Goal: Transaction & Acquisition: Purchase product/service

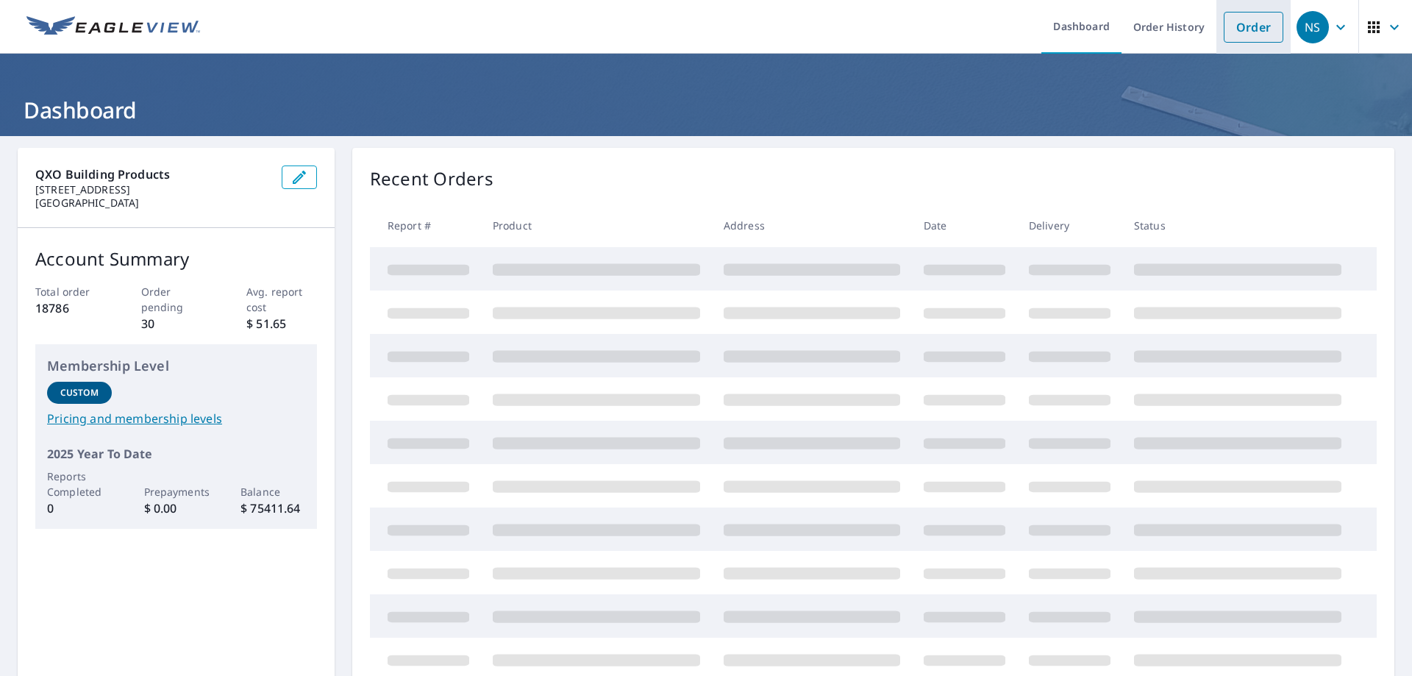
drag, startPoint x: 1217, startPoint y: 24, endPoint x: 1211, endPoint y: 16, distance: 10.0
click at [1223, 24] on link "Order" at bounding box center [1253, 27] width 60 height 31
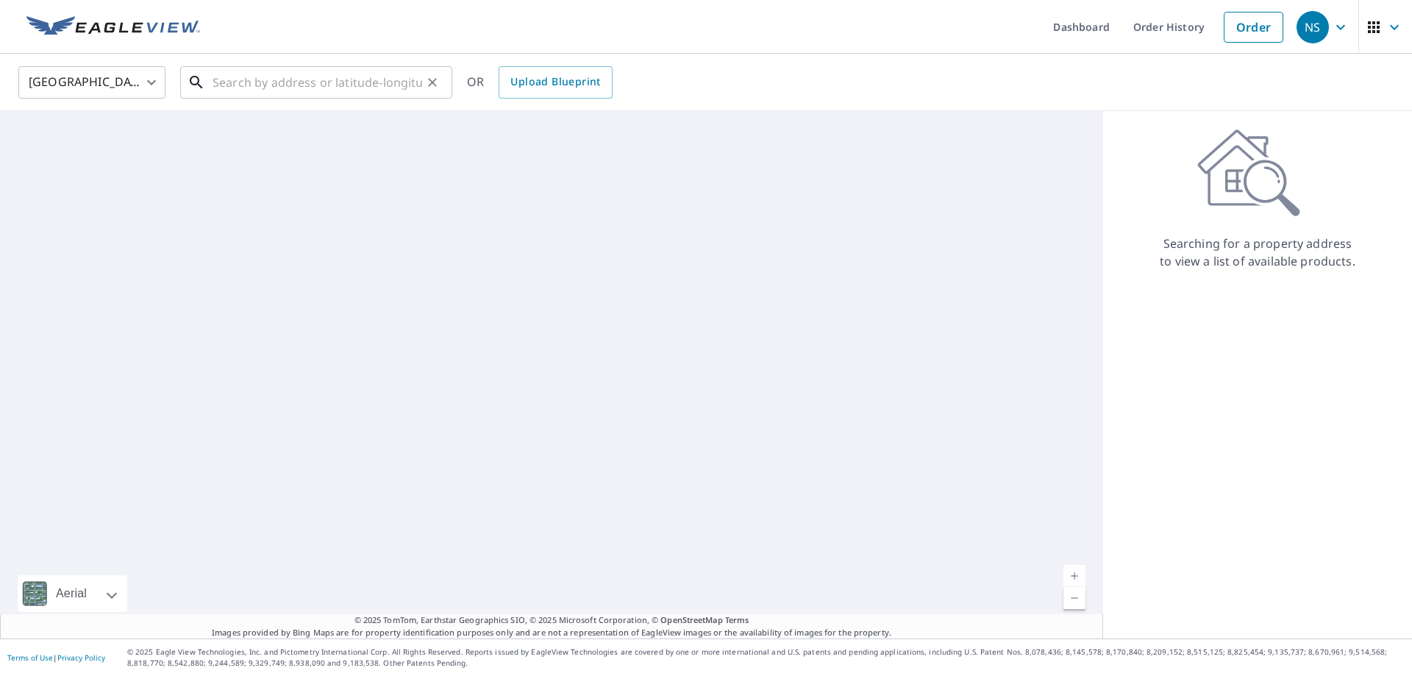
click at [356, 84] on input "text" at bounding box center [317, 82] width 210 height 41
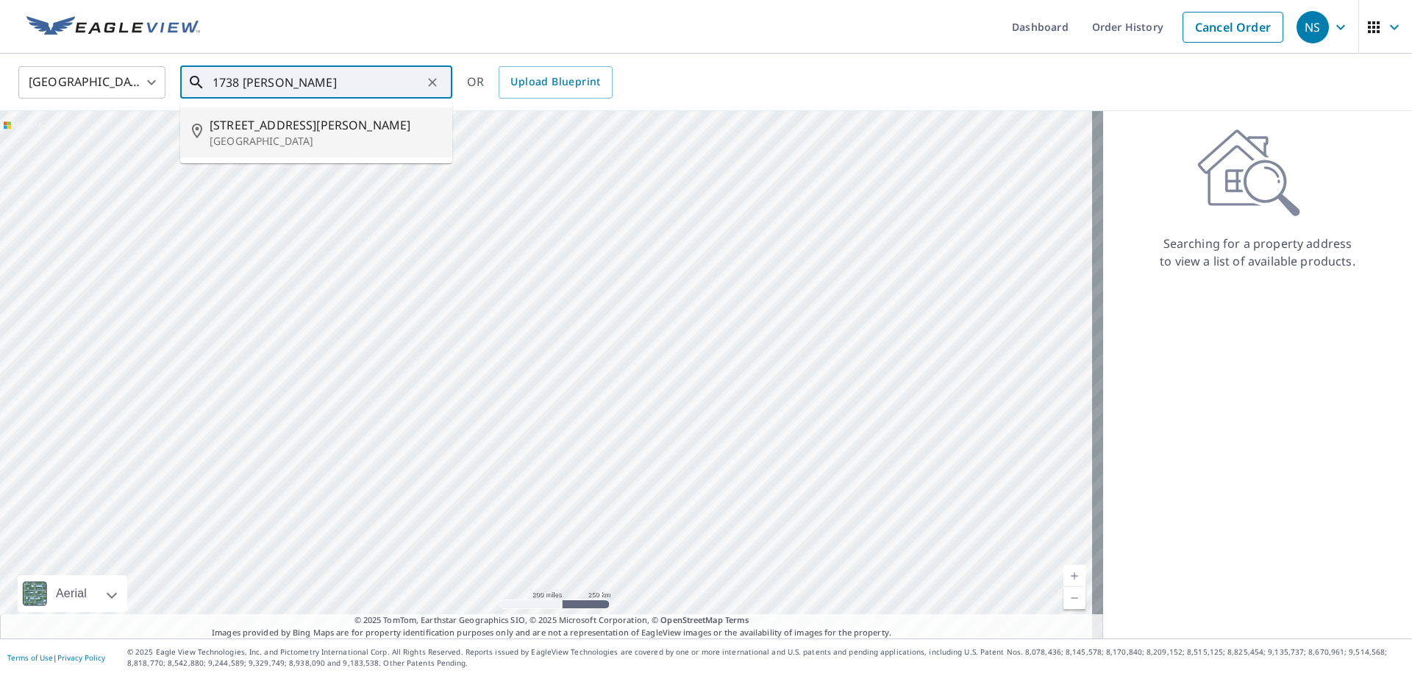
click at [396, 126] on span "[STREET_ADDRESS][PERSON_NAME]" at bounding box center [325, 125] width 231 height 18
type input "[STREET_ADDRESS][PERSON_NAME]"
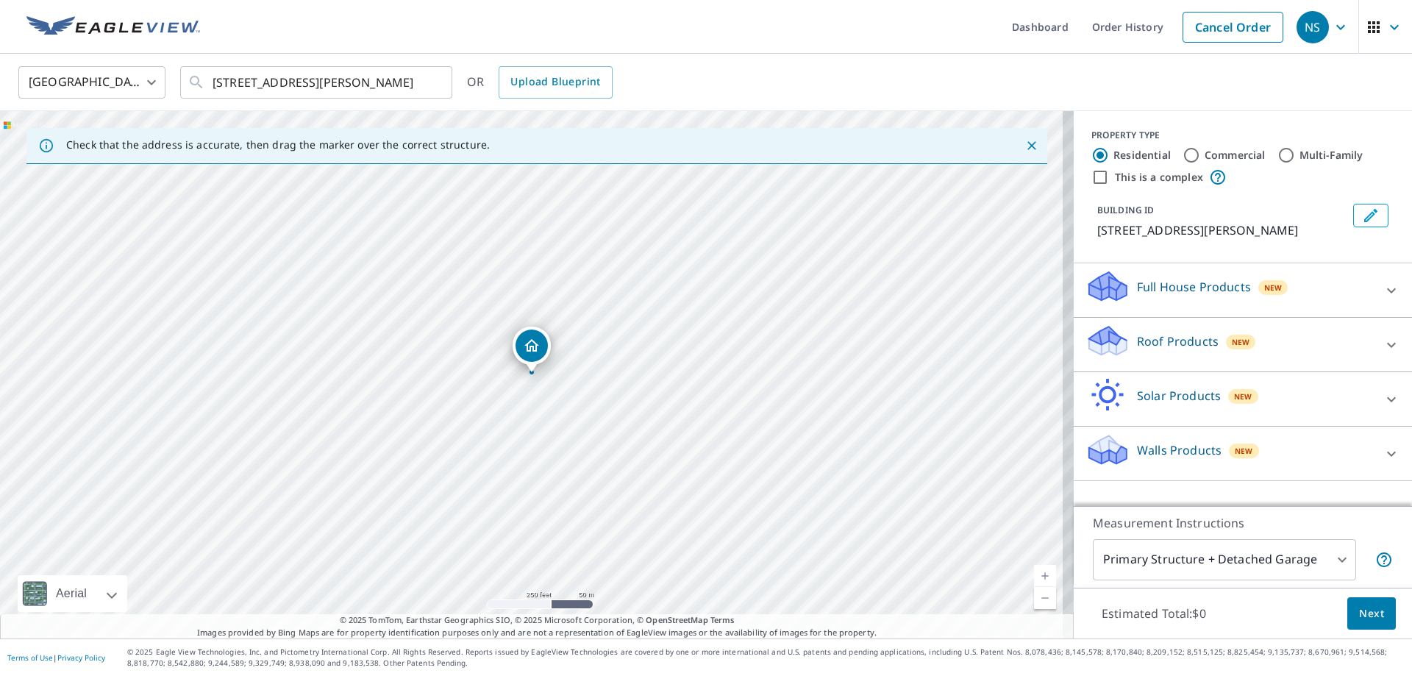
click at [1250, 351] on div "Roof Products New" at bounding box center [1229, 344] width 288 height 42
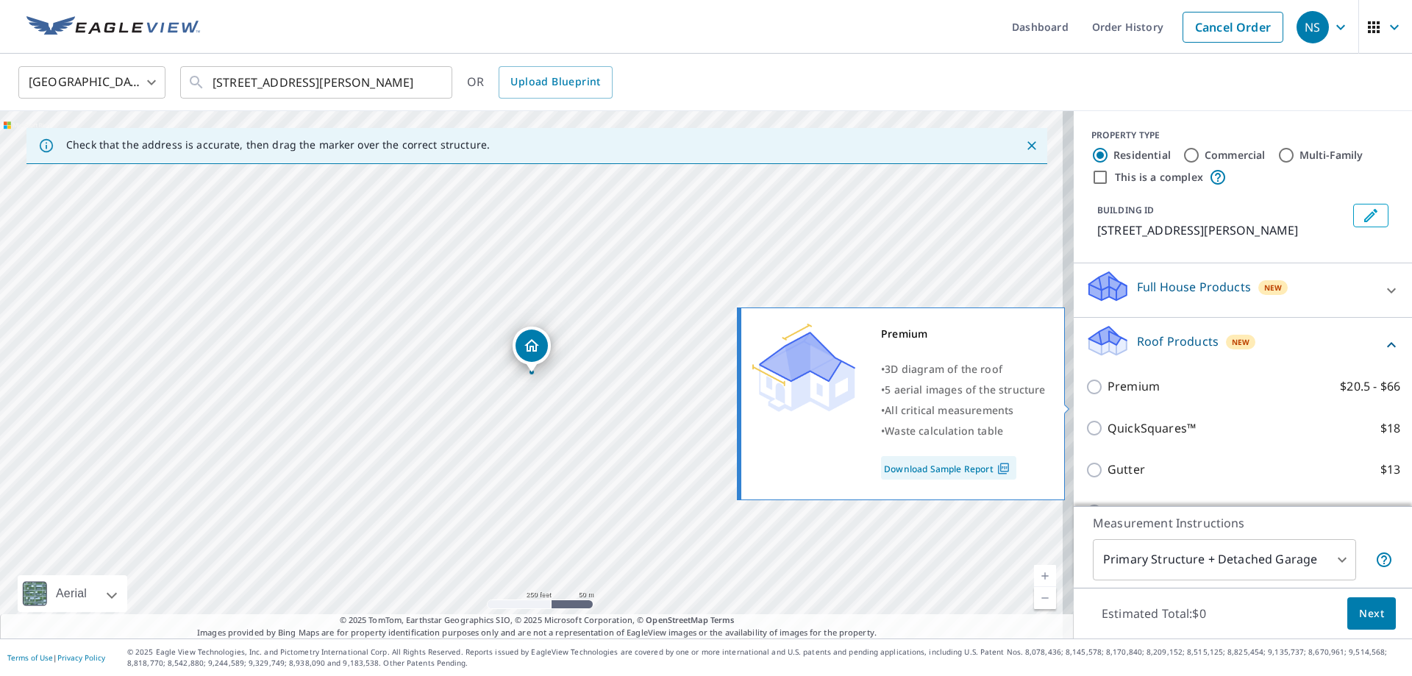
click at [1136, 396] on p "Premium" at bounding box center [1133, 386] width 52 height 18
click at [1107, 396] on input "Premium $20.5 - $66" at bounding box center [1096, 387] width 22 height 18
checkbox input "true"
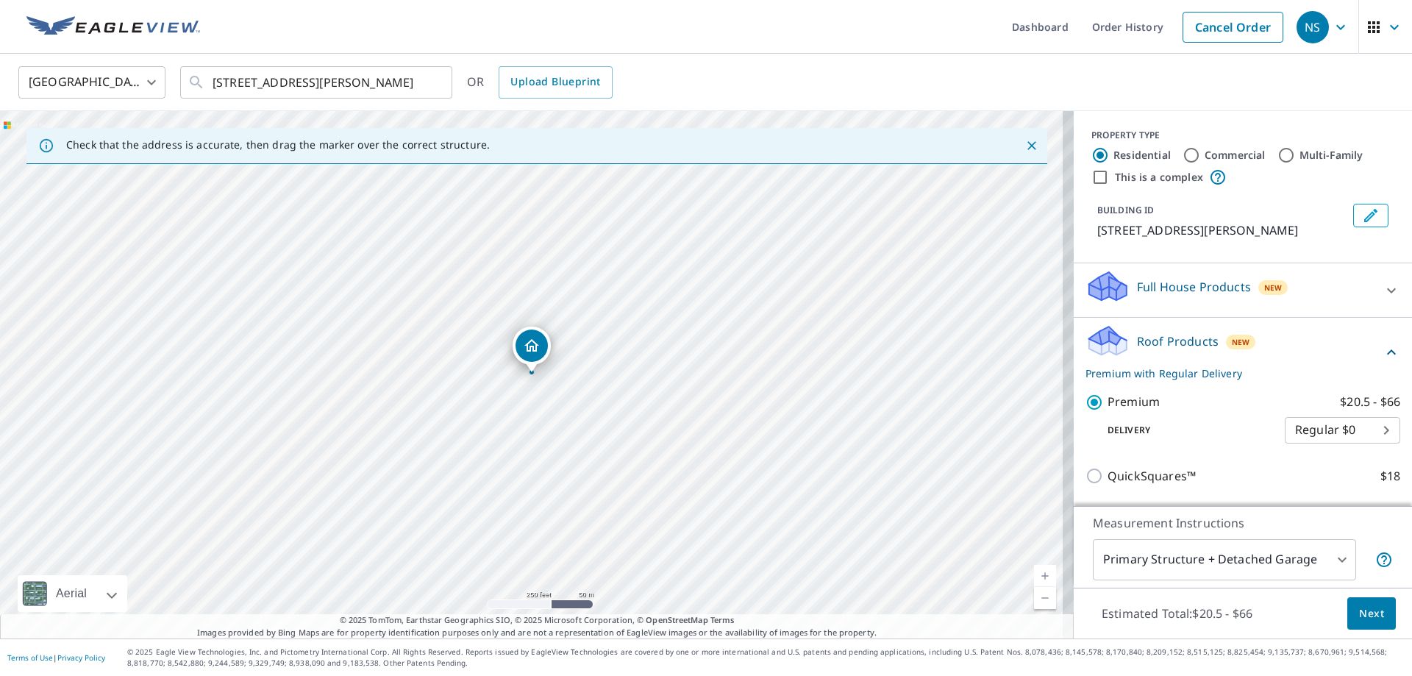
click at [1359, 604] on span "Next" at bounding box center [1371, 613] width 25 height 18
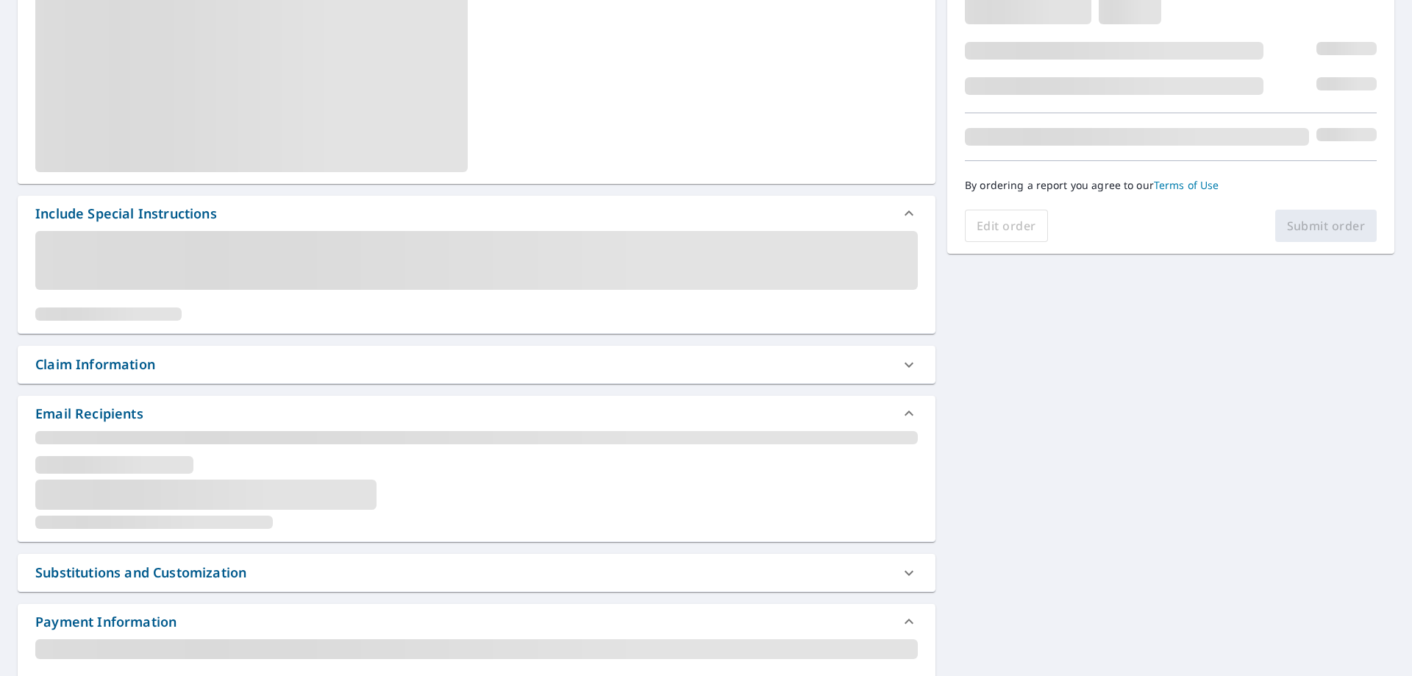
scroll to position [368, 0]
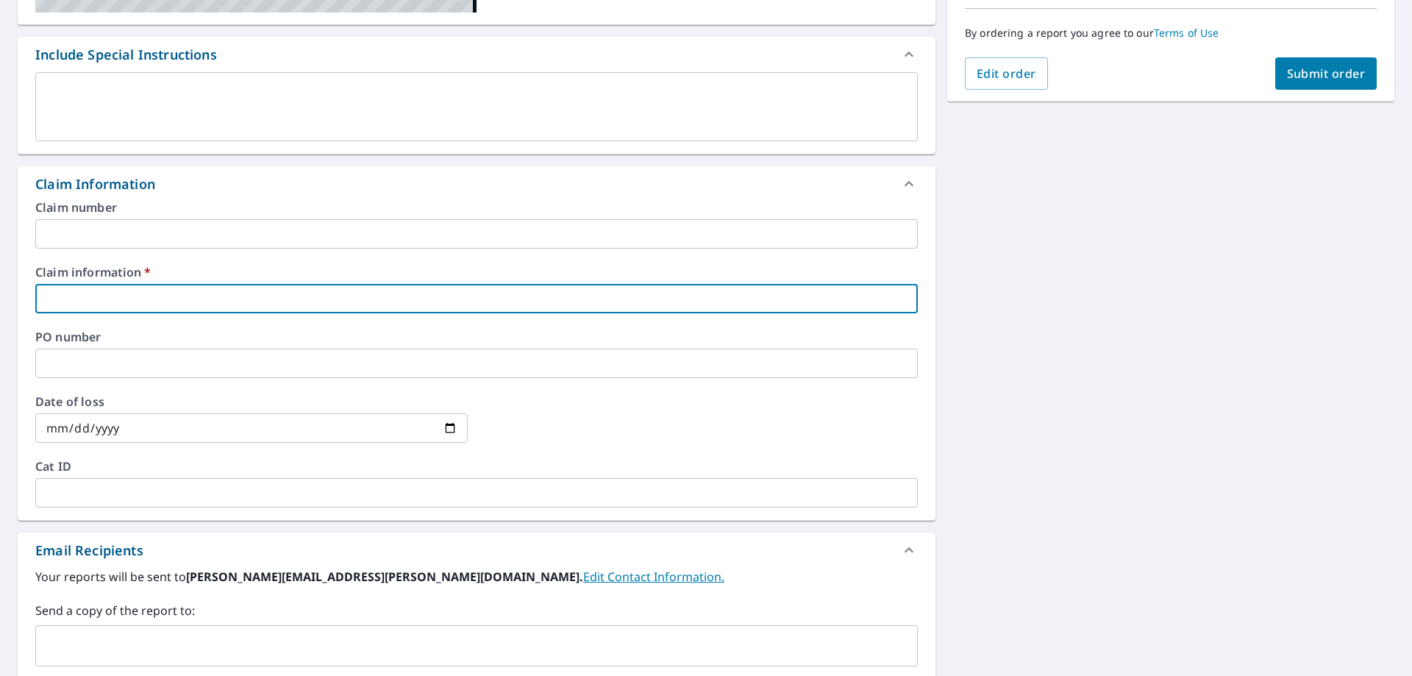
click at [116, 303] on input "text" at bounding box center [476, 298] width 882 height 29
type input "374388"
checkbox input "true"
click at [138, 332] on label "PO number" at bounding box center [476, 337] width 882 height 12
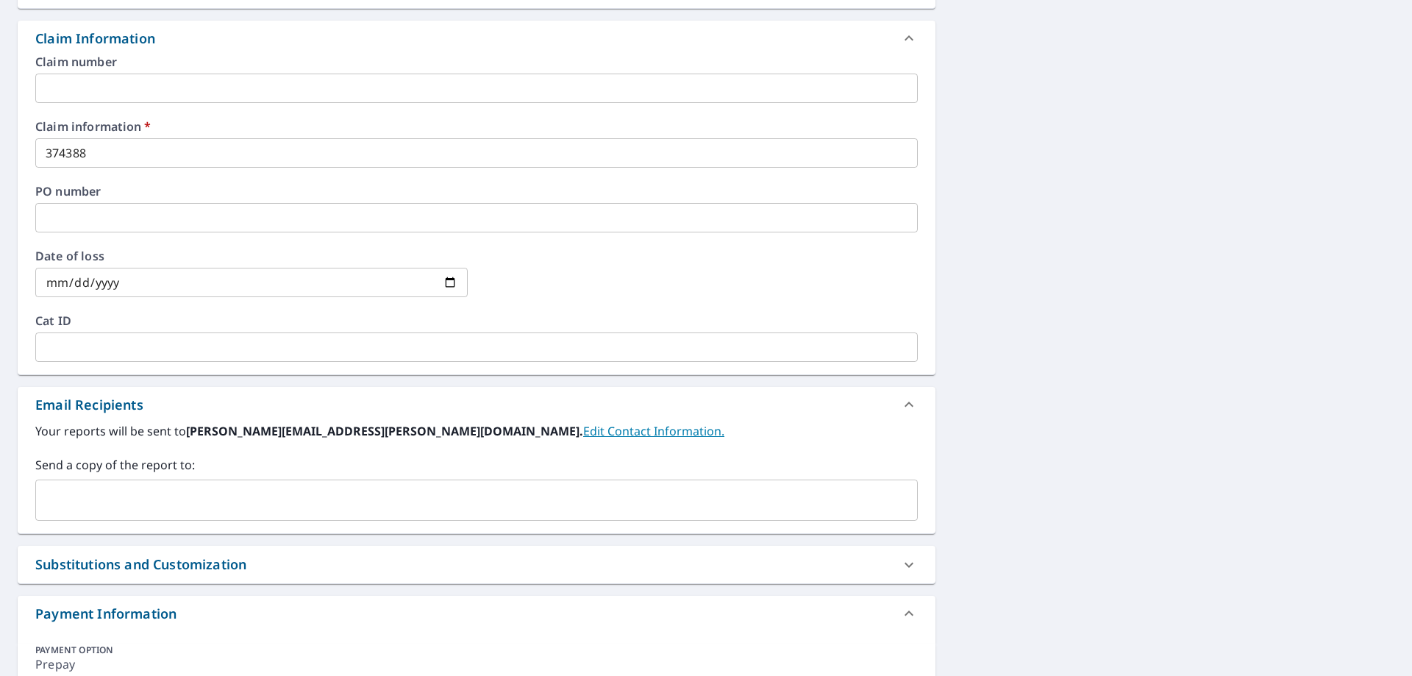
scroll to position [515, 0]
click at [184, 480] on div "​" at bounding box center [476, 498] width 882 height 41
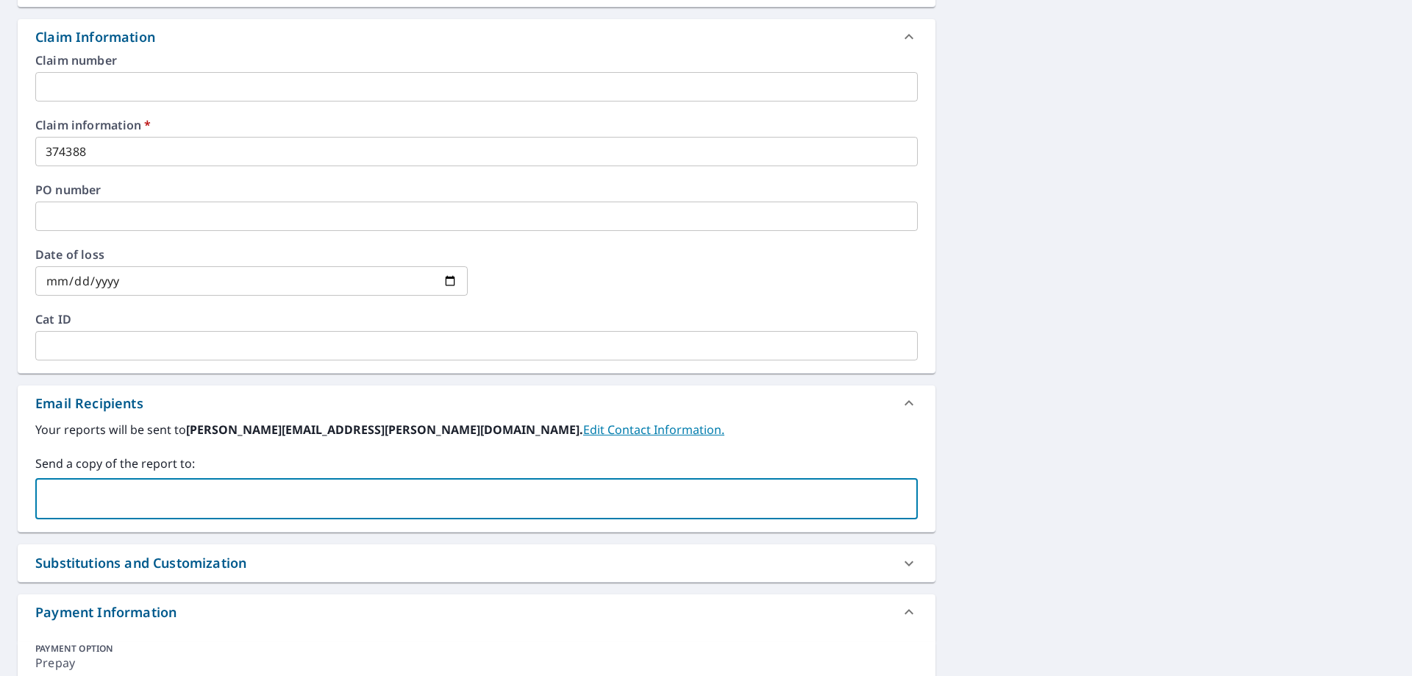
click at [182, 504] on input "text" at bounding box center [465, 498] width 847 height 28
type input "[PERSON_NAME][EMAIL_ADDRESS][DOMAIN_NAME]"
click at [1101, 394] on div "[STREET_ADDRESS][GEOGRAPHIC_DATA][PERSON_NAME] A standard road map Aerial A det…" at bounding box center [706, 181] width 1412 height 1120
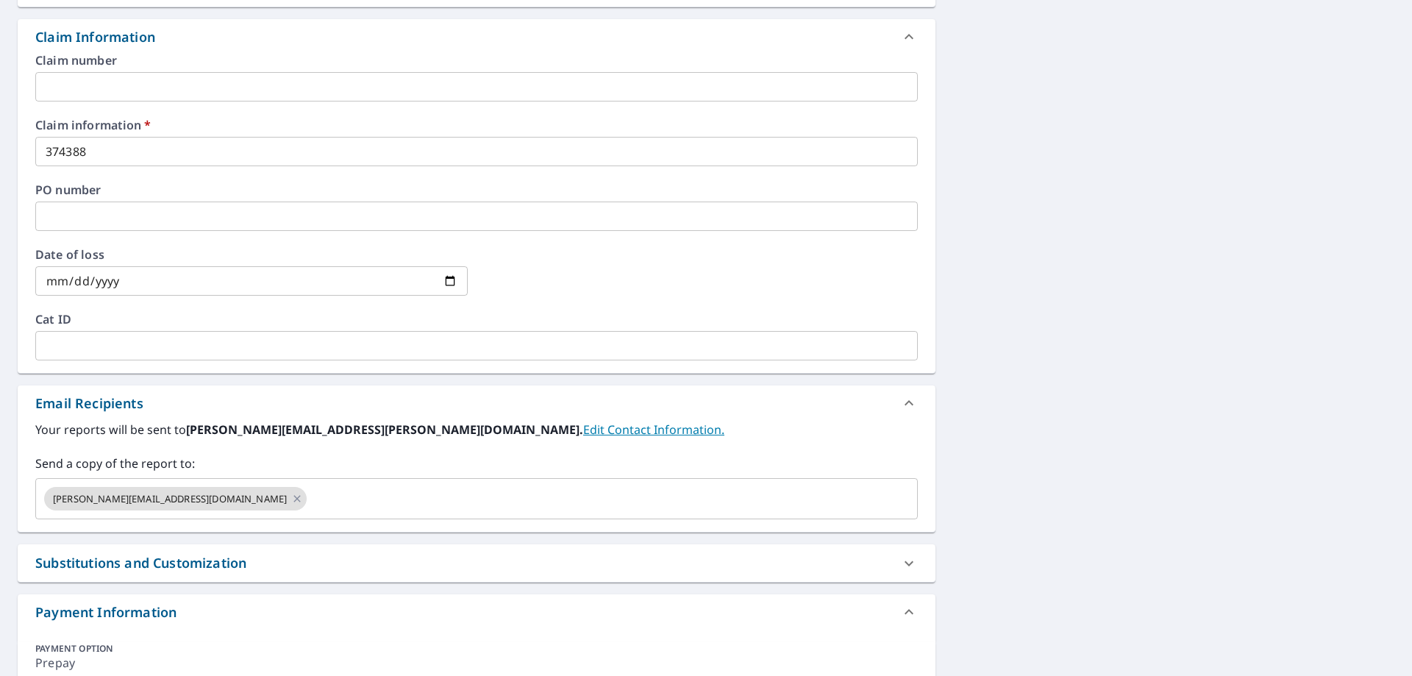
scroll to position [74, 0]
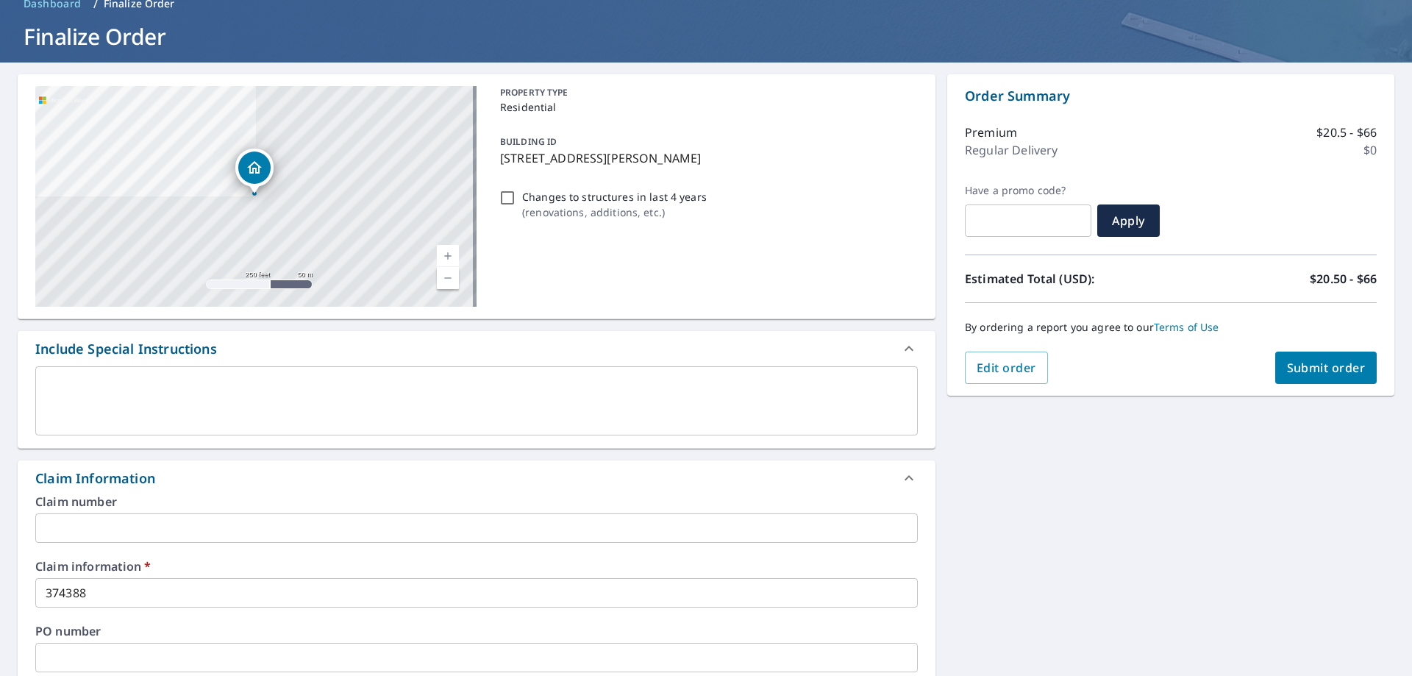
click at [1304, 348] on div "By ordering a report you agree to our Terms of Use" at bounding box center [1171, 327] width 412 height 49
click at [1309, 357] on button "Submit order" at bounding box center [1326, 367] width 102 height 32
checkbox input "true"
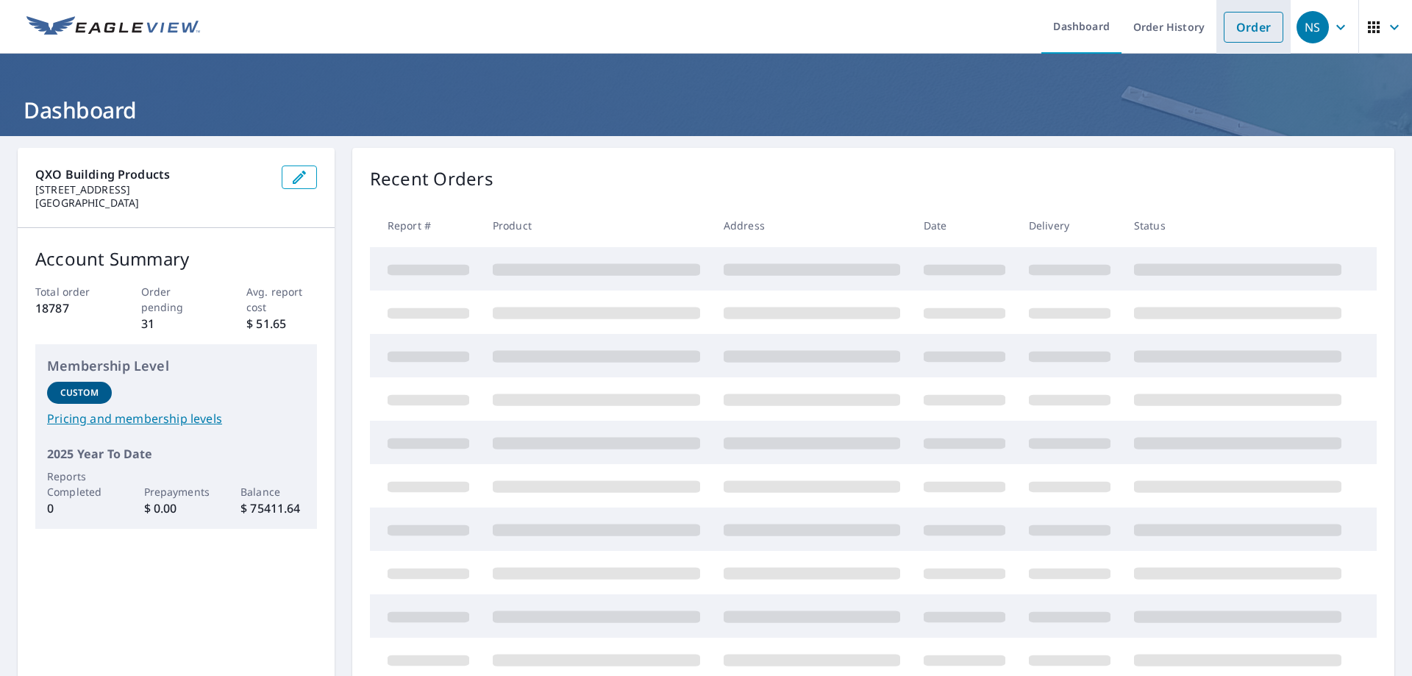
click at [1236, 27] on link "Order" at bounding box center [1253, 27] width 60 height 31
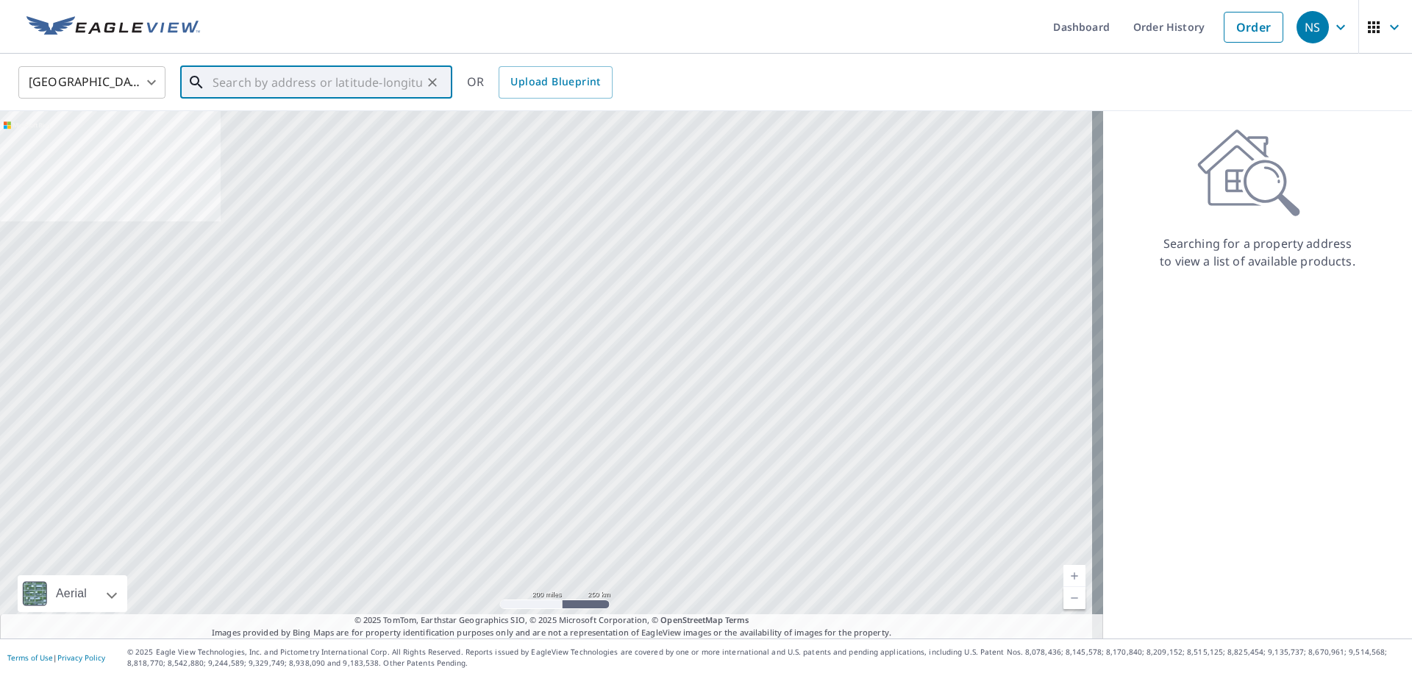
click at [309, 89] on input "text" at bounding box center [317, 82] width 210 height 41
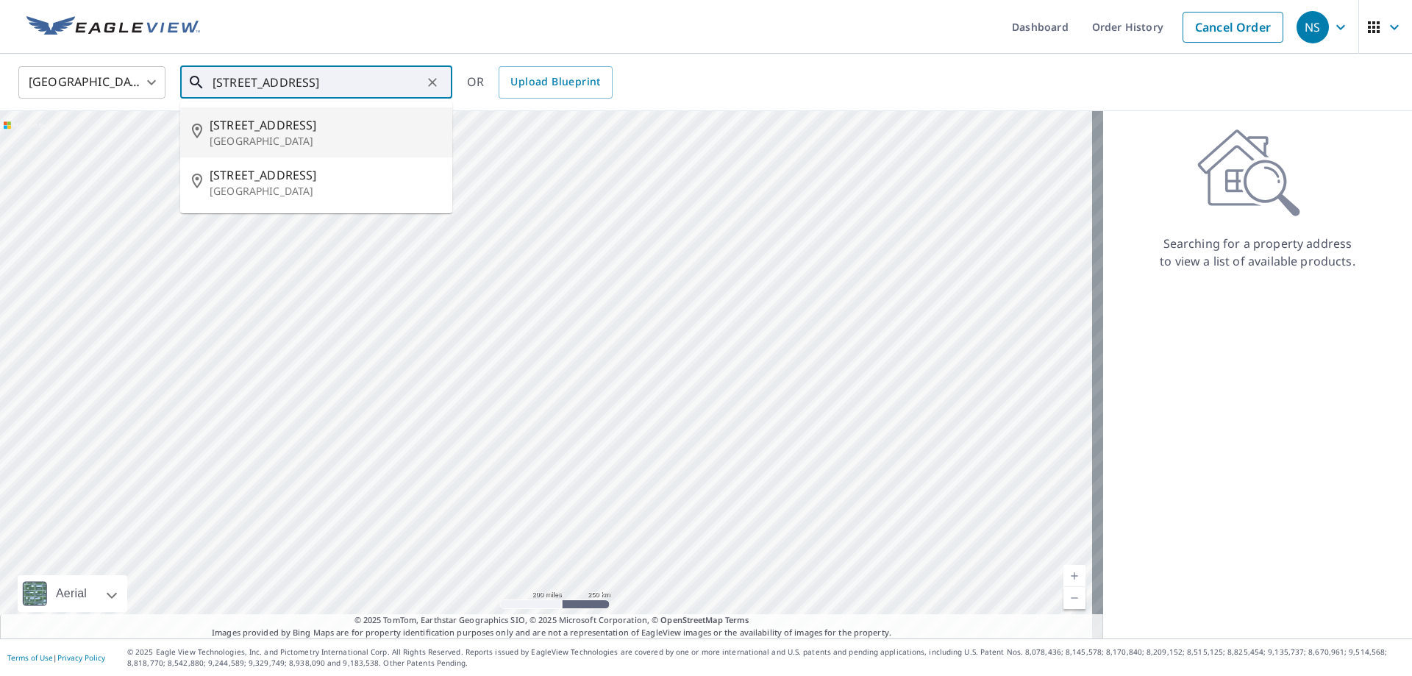
click at [312, 112] on li "[STREET_ADDRESS]" at bounding box center [316, 132] width 272 height 50
type input "[STREET_ADDRESS]"
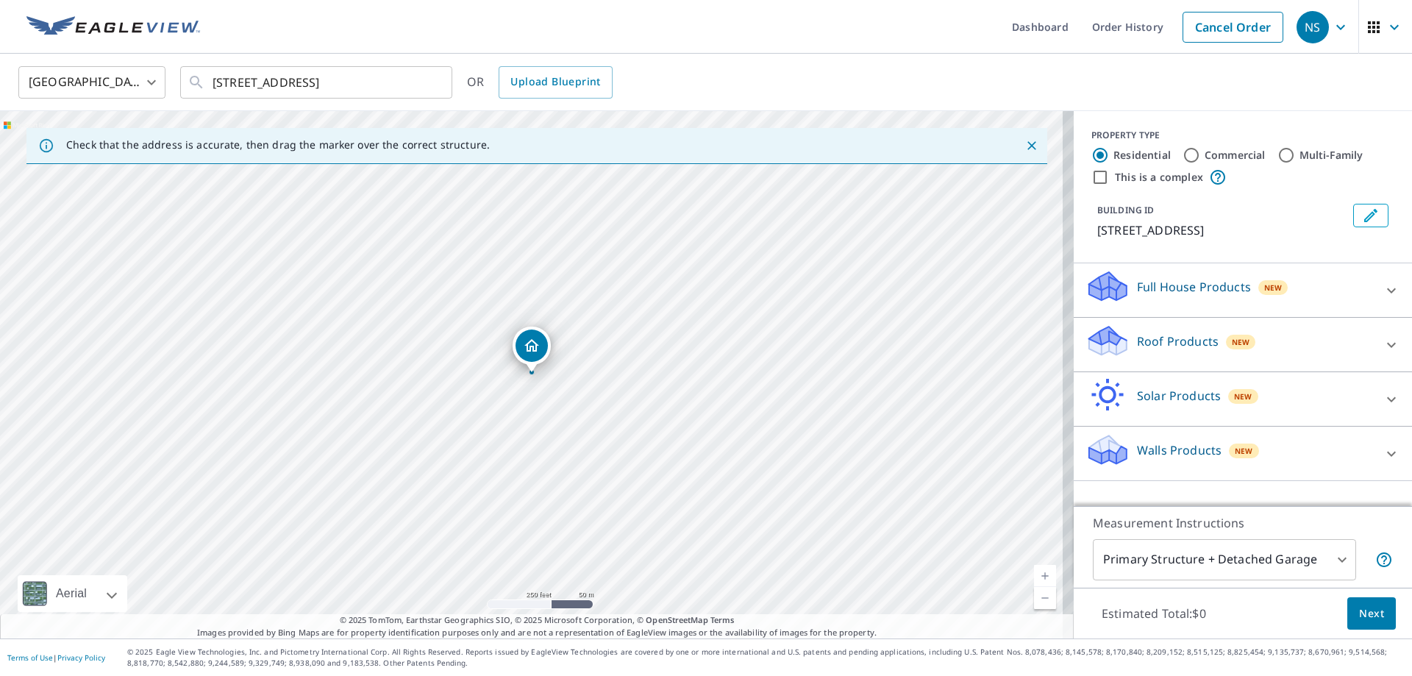
click at [1253, 337] on div "Roof Products New" at bounding box center [1229, 344] width 288 height 42
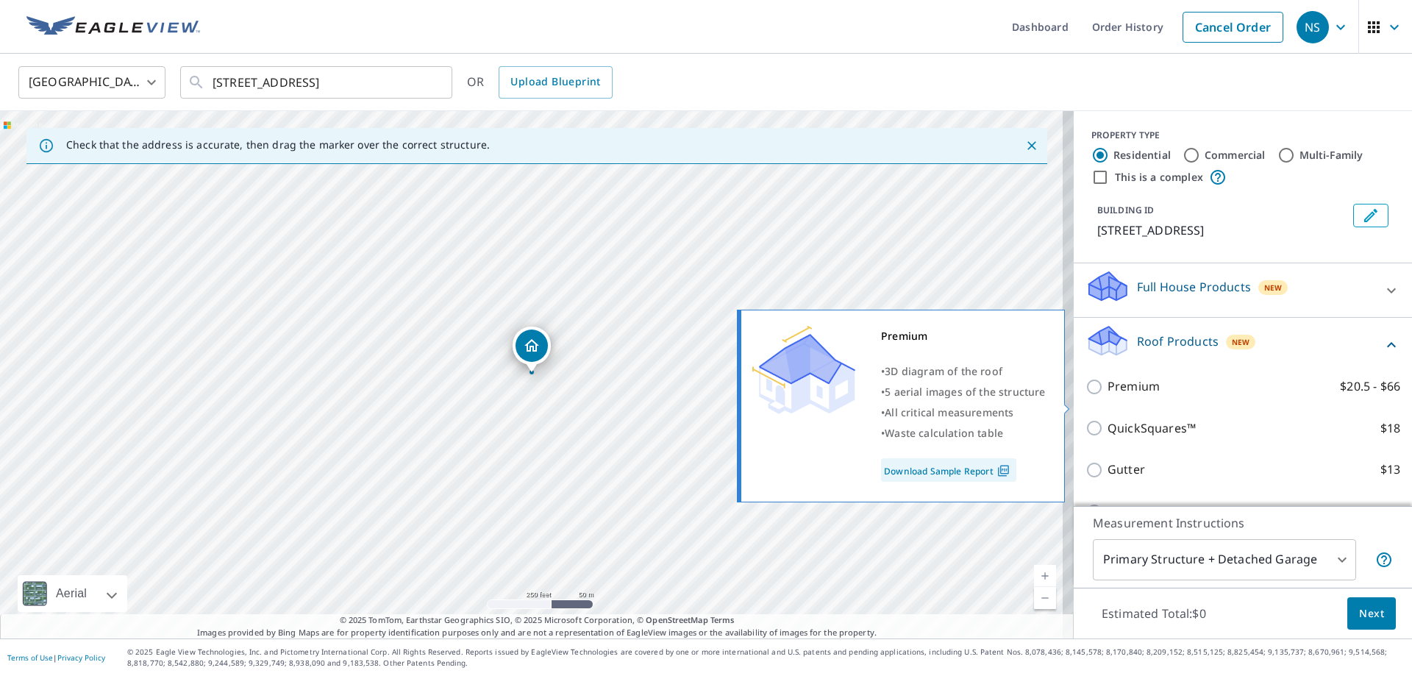
click at [1145, 396] on p "Premium" at bounding box center [1133, 386] width 52 height 18
click at [1107, 396] on input "Premium $20.5 - $66" at bounding box center [1096, 387] width 22 height 18
checkbox input "true"
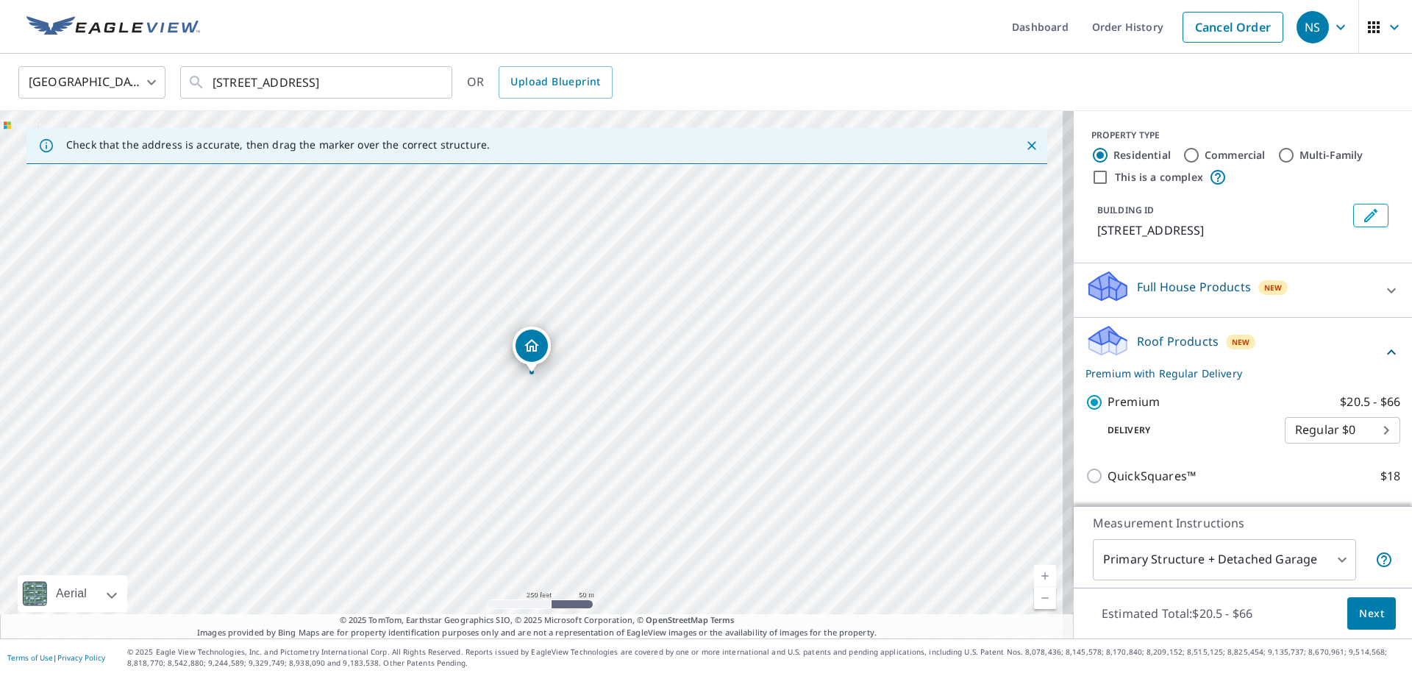
click at [1359, 612] on span "Next" at bounding box center [1371, 613] width 25 height 18
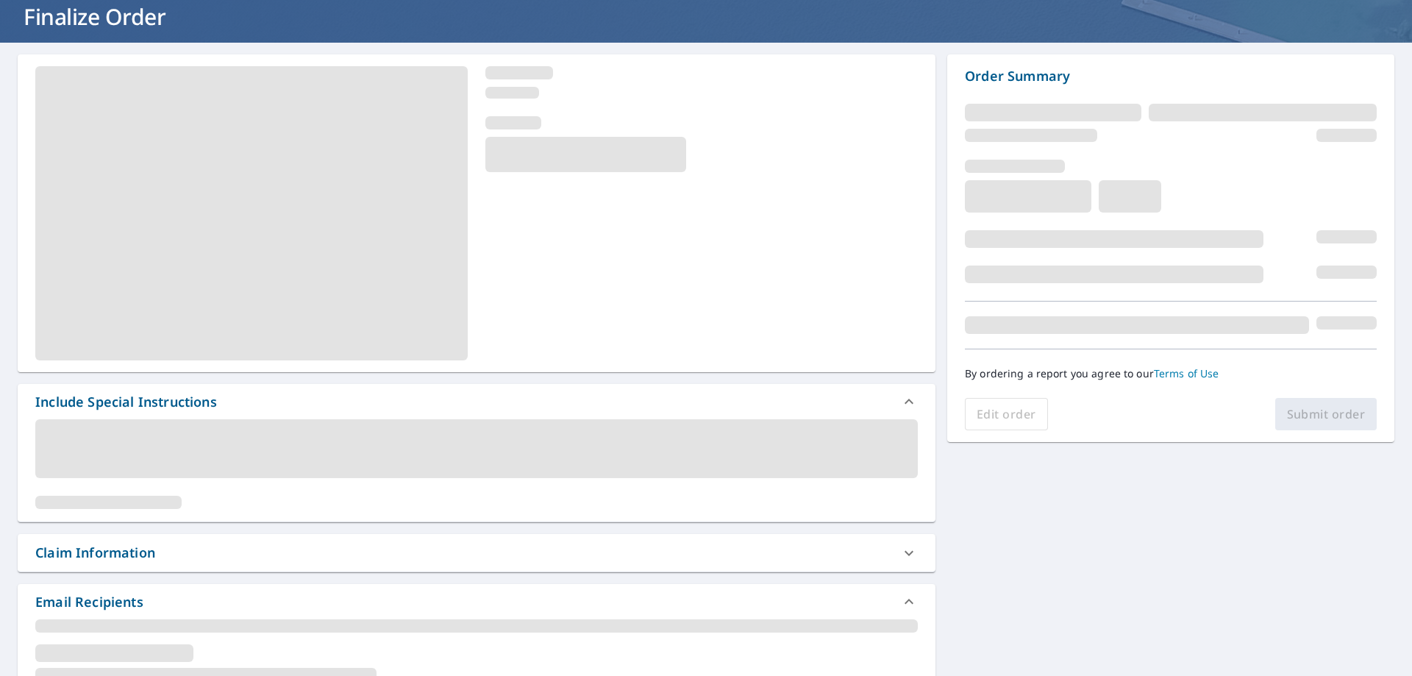
scroll to position [368, 0]
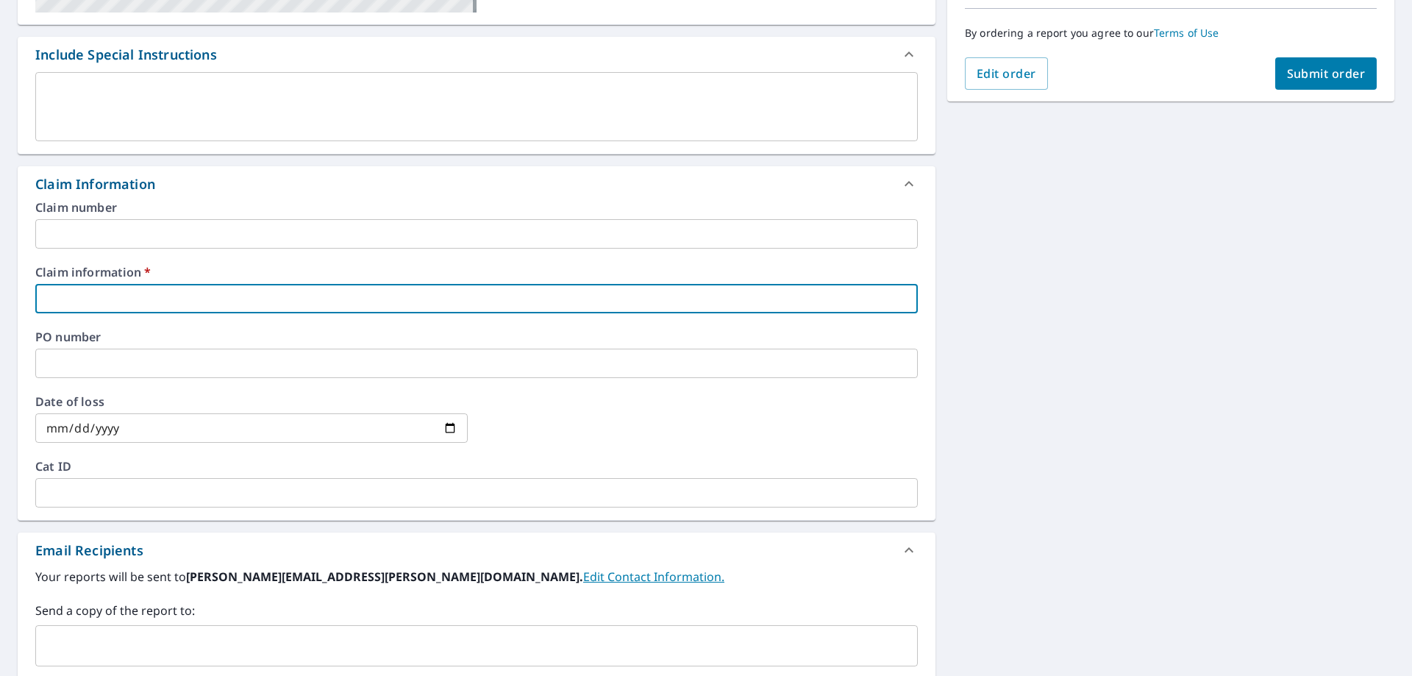
click at [162, 285] on input "text" at bounding box center [476, 298] width 882 height 29
type input "374388"
checkbox input "true"
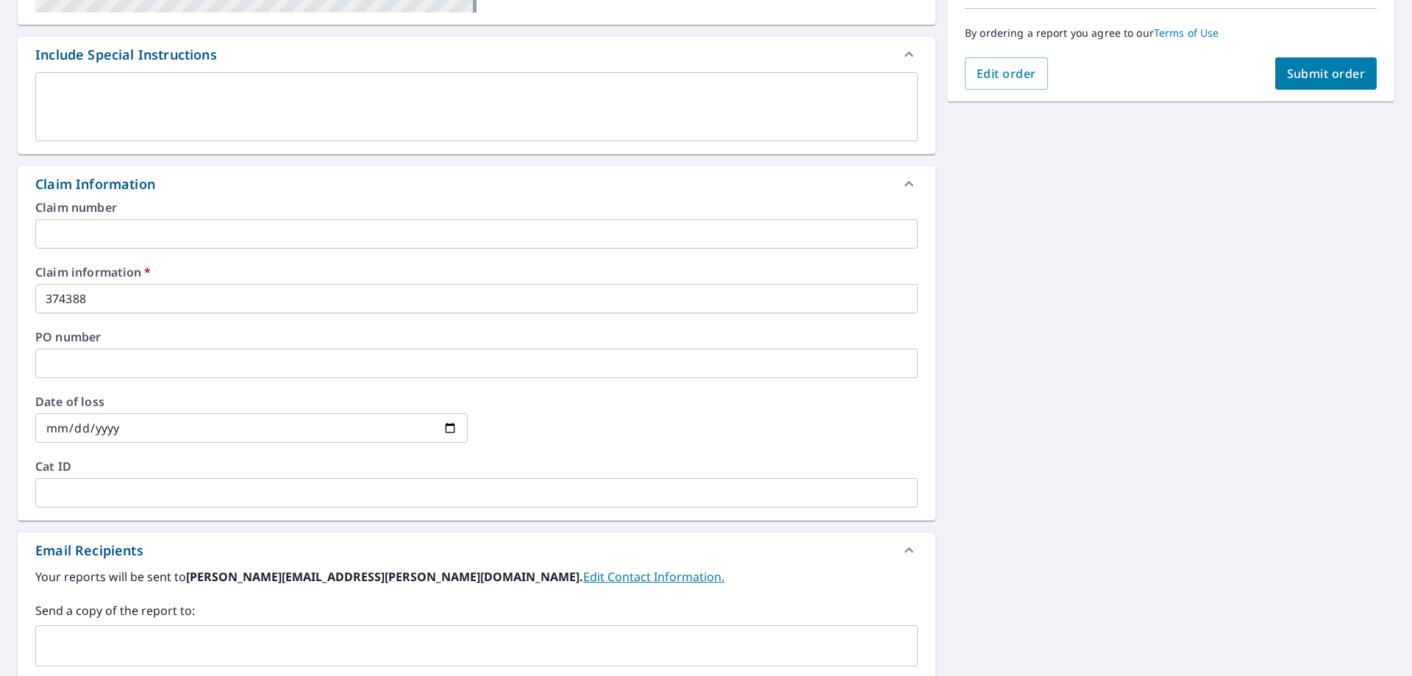
click at [168, 324] on div "Claim number ​ Claim information   * 374388 ​ PO number ​ Date of loss ​ Cat ID…" at bounding box center [476, 360] width 917 height 318
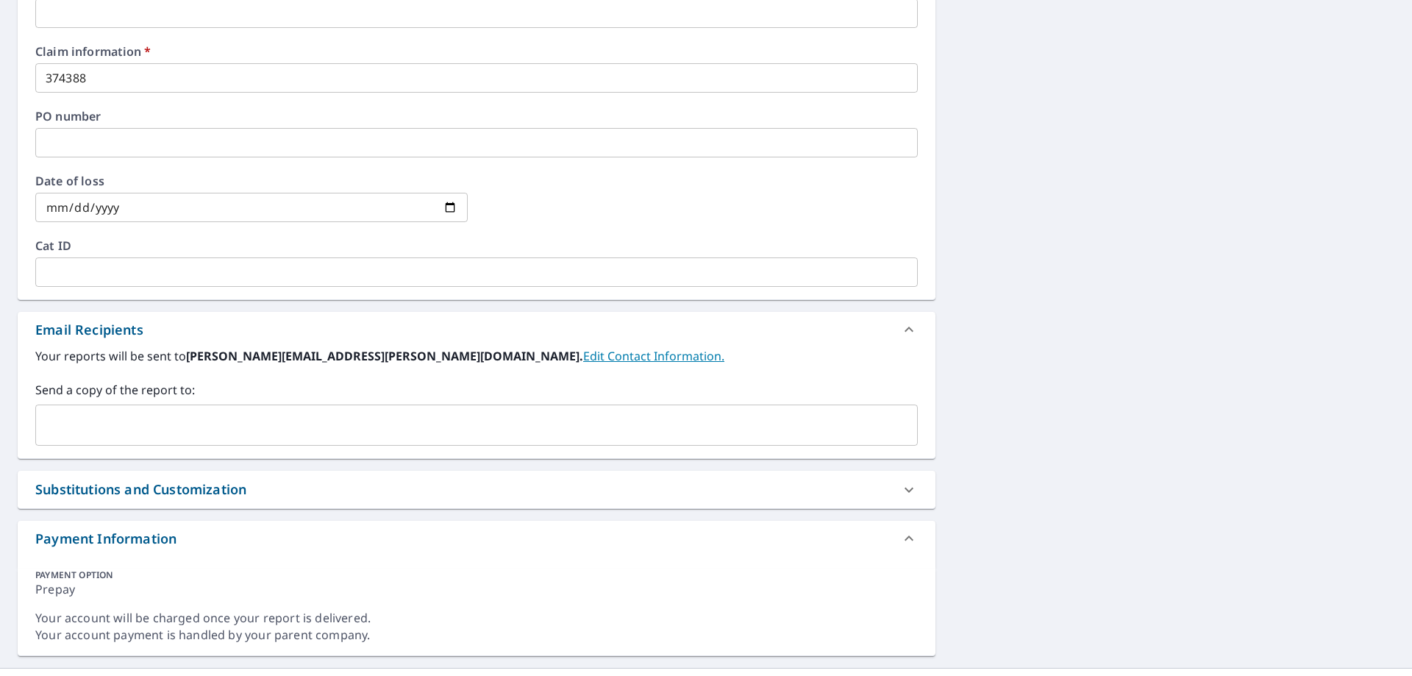
click at [210, 426] on input "text" at bounding box center [465, 425] width 847 height 28
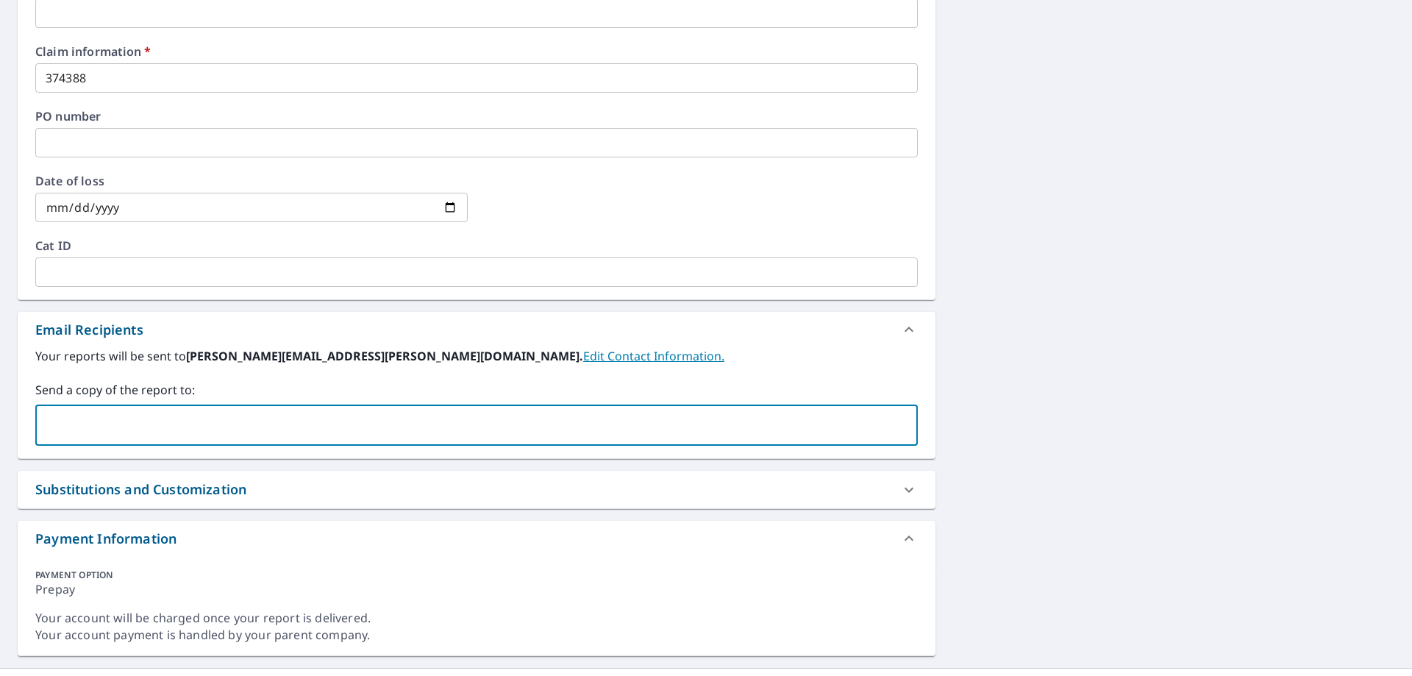
type input "[PERSON_NAME][EMAIL_ADDRESS][DOMAIN_NAME]"
click at [1052, 307] on div "4719 Pearl Ave NW Cedar Rapids, IA 52405 Aerial Road A standard road map Aerial…" at bounding box center [706, 108] width 1412 height 1120
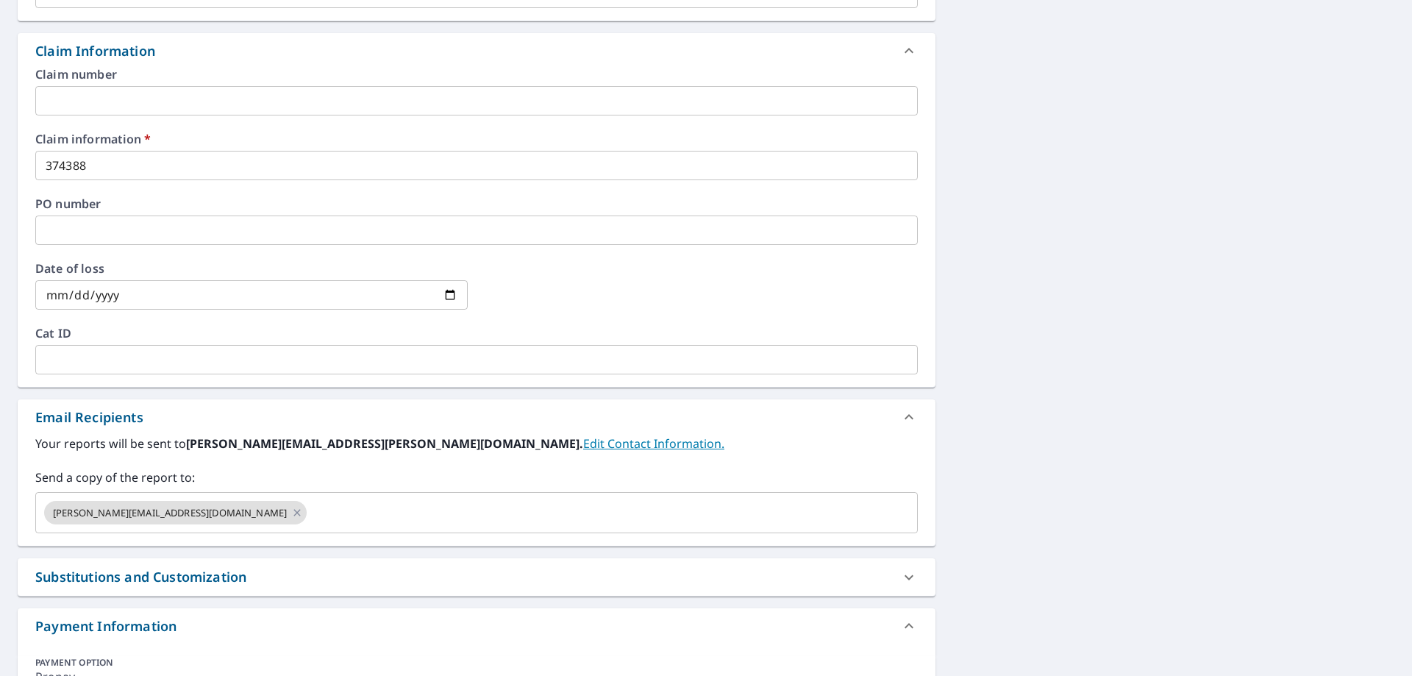
scroll to position [368, 0]
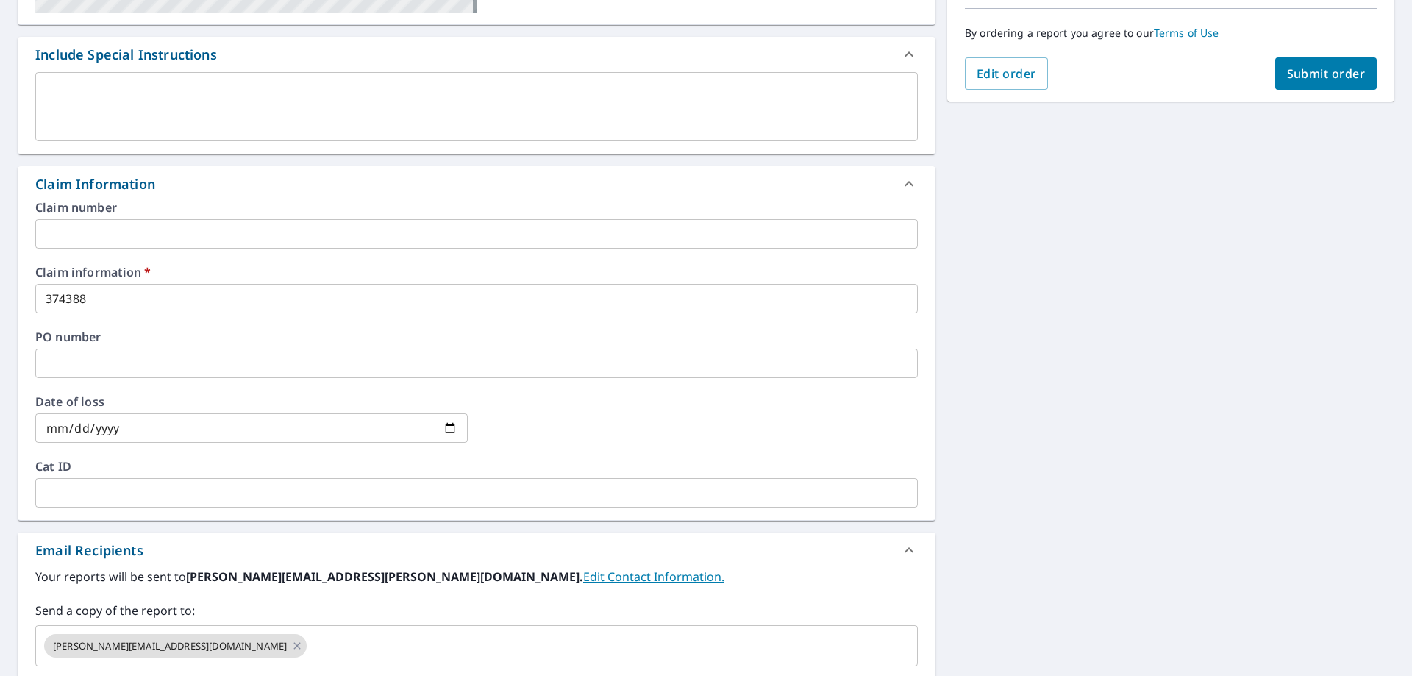
click at [1312, 65] on button "Submit order" at bounding box center [1326, 73] width 102 height 32
checkbox input "true"
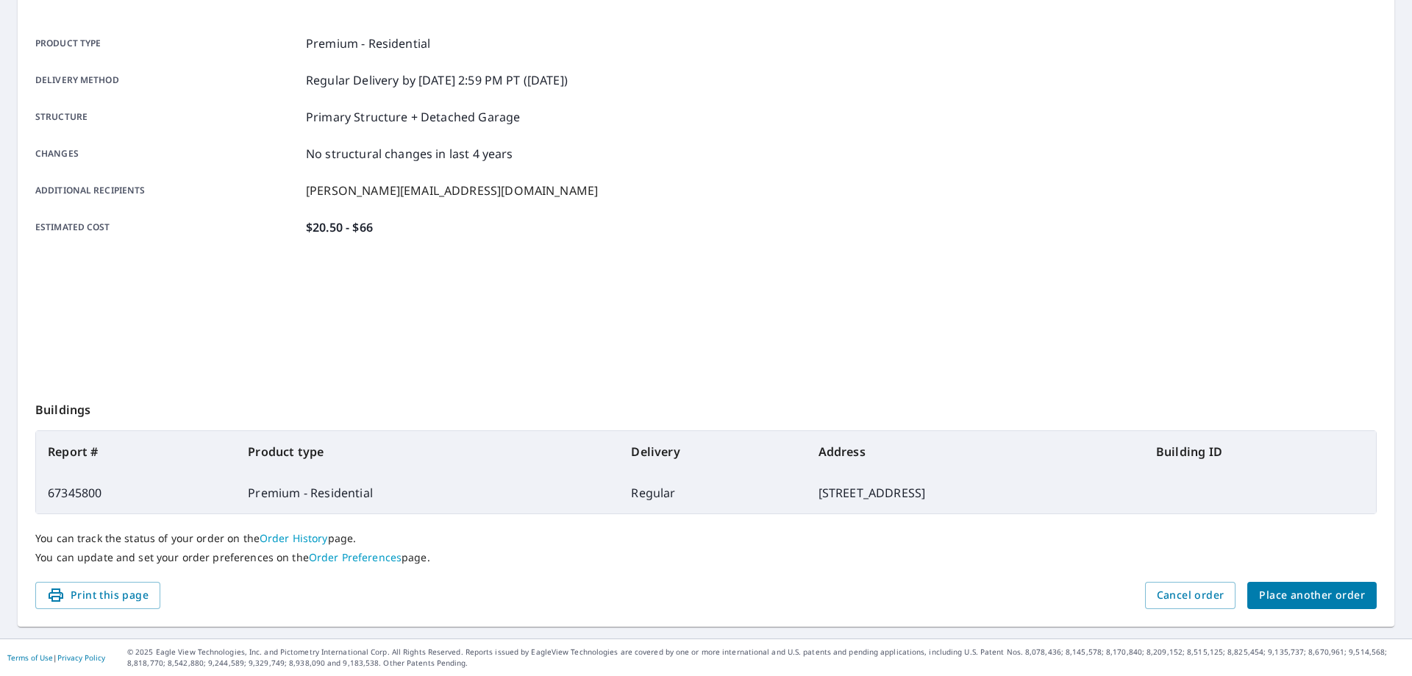
scroll to position [190, 0]
